Goal: Information Seeking & Learning: Check status

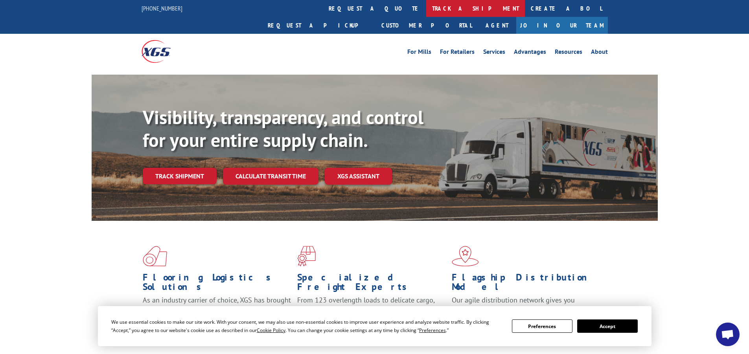
click at [426, 6] on link "track a shipment" at bounding box center [475, 8] width 99 height 17
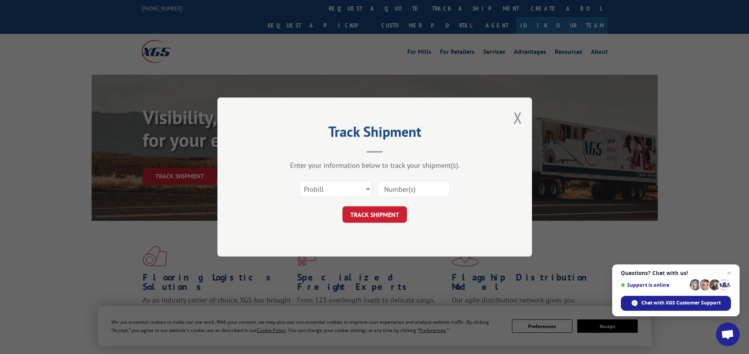
click at [396, 187] on input at bounding box center [413, 189] width 72 height 17
paste input "17591294"
type input "17591294"
click at [378, 209] on button "TRACK SHIPMENT" at bounding box center [374, 214] width 64 height 17
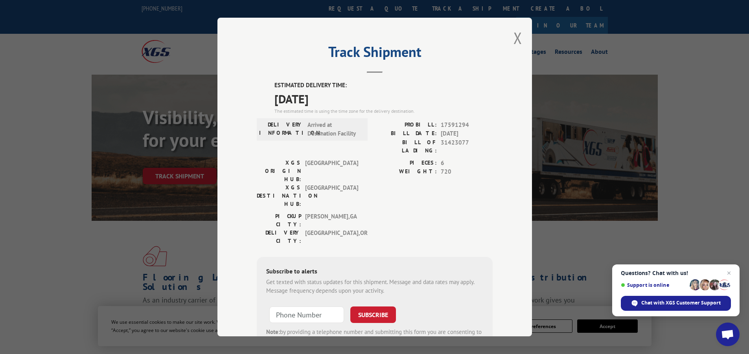
type input "+1 (___) ___-____"
click at [325, 307] on input "+1 (___) ___-____" at bounding box center [306, 315] width 75 height 17
drag, startPoint x: 513, startPoint y: 36, endPoint x: 512, endPoint y: 42, distance: 6.3
click at [513, 37] on button "Close modal" at bounding box center [517, 38] width 9 height 21
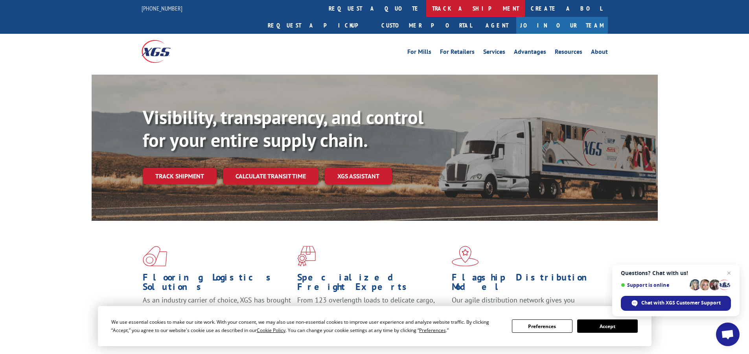
click at [426, 13] on link "track a shipment" at bounding box center [475, 8] width 99 height 17
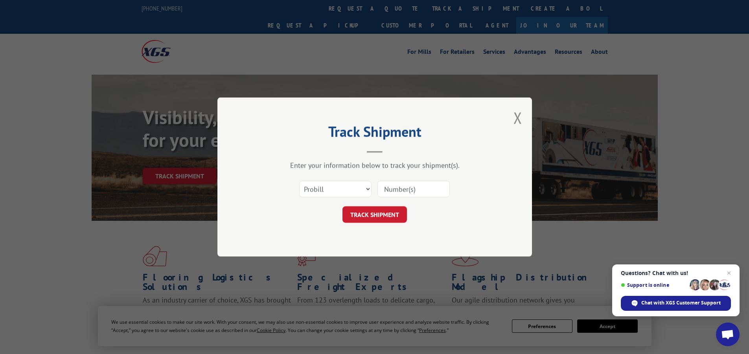
click at [409, 193] on input at bounding box center [413, 189] width 72 height 17
paste input "17591440"
type input "17591440"
click at [383, 214] on button "TRACK SHIPMENT" at bounding box center [374, 214] width 64 height 17
